Goal: Check status: Check status

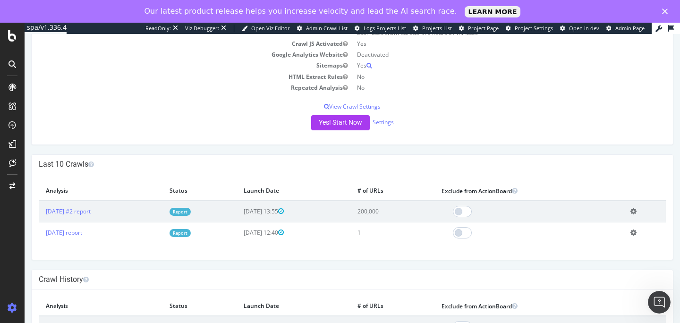
scroll to position [135, 0]
click at [89, 210] on link "[DATE] #2 report" at bounding box center [68, 210] width 45 height 8
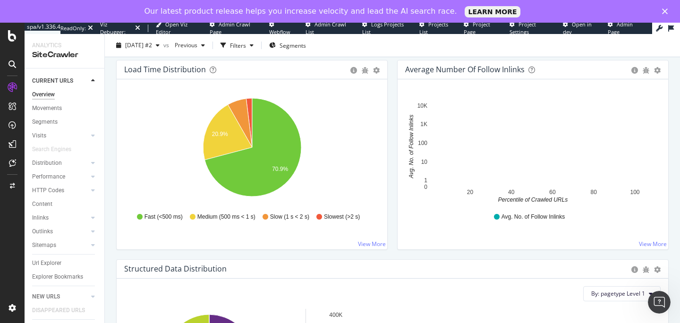
scroll to position [730, 0]
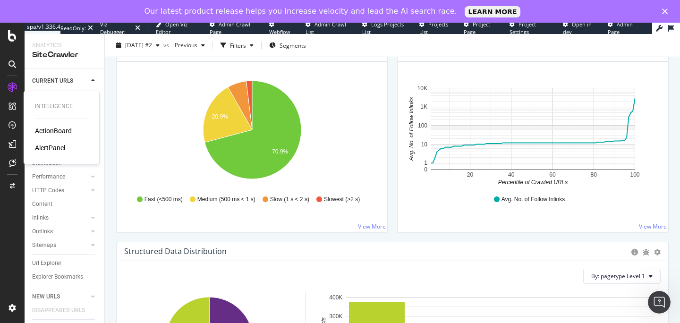
click at [59, 127] on div "ActionBoard" at bounding box center [53, 130] width 37 height 9
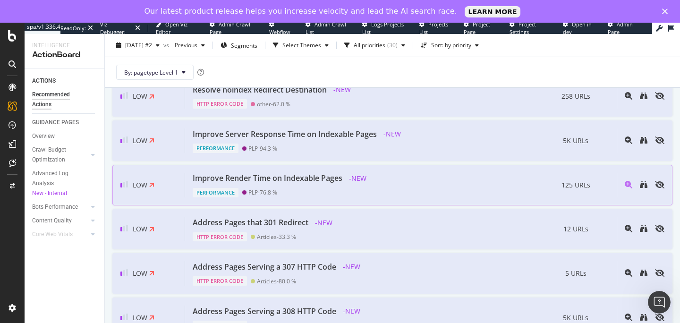
scroll to position [852, 0]
